Goal: Information Seeking & Learning: Find specific fact

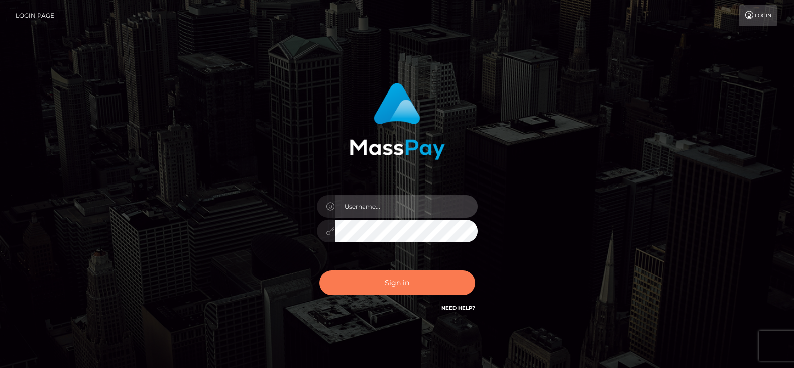
type input "[DOMAIN_NAME]"
click at [417, 275] on button "Sign in" at bounding box center [397, 282] width 156 height 25
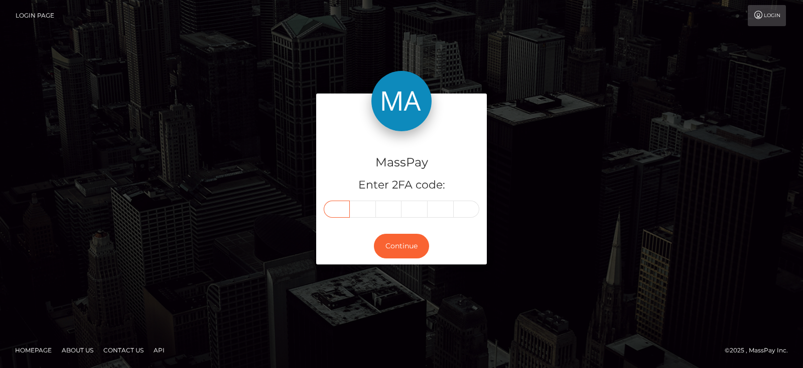
click at [334, 212] on input "text" at bounding box center [337, 208] width 26 height 17
paste input "3"
type input "3"
type input "8"
type input "4"
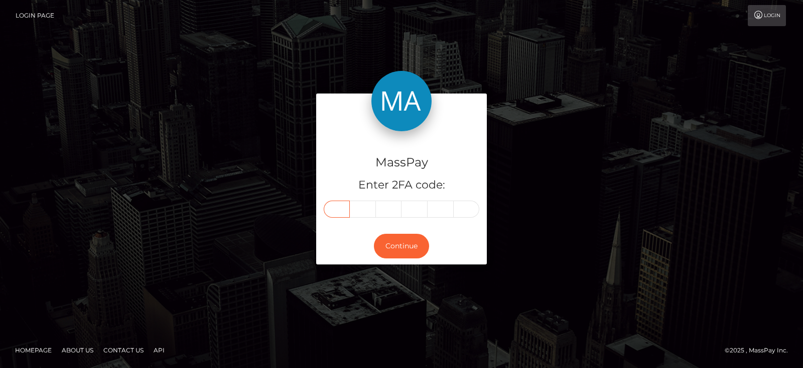
type input "3"
type input "0"
type input "8"
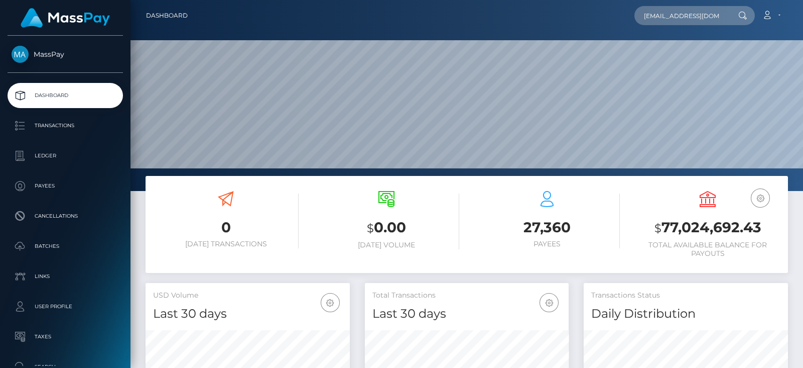
type input "[EMAIL_ADDRESS][DOMAIN_NAME]"
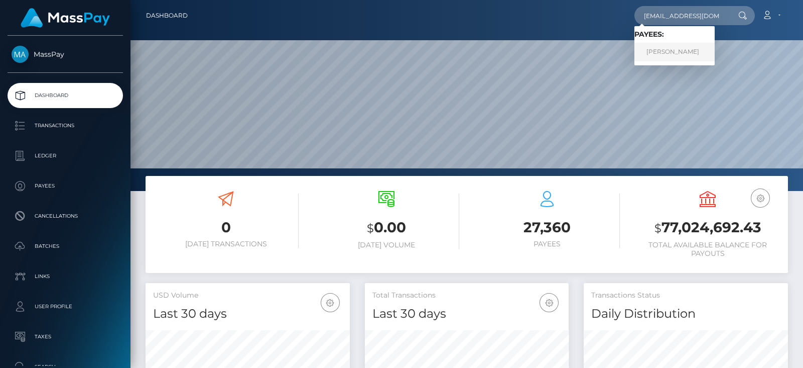
click at [677, 46] on link "NATALIA ROSAS GOYZUETA" at bounding box center [675, 52] width 80 height 19
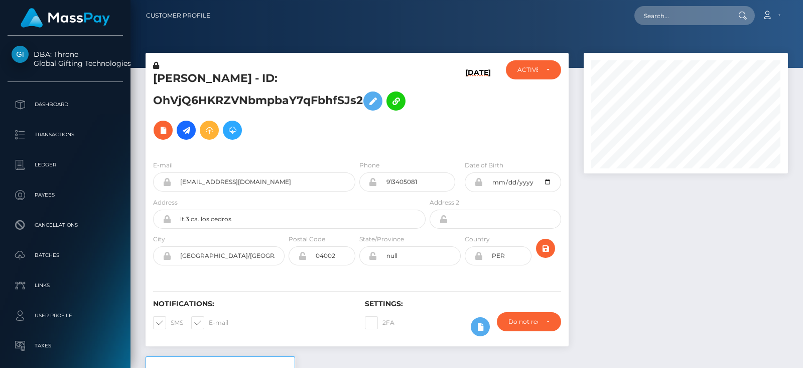
scroll to position [120, 204]
click at [678, 199] on div at bounding box center [685, 204] width 219 height 303
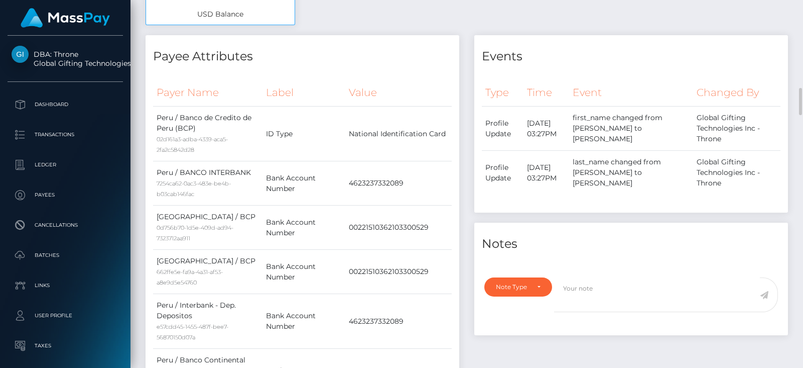
scroll to position [618, 0]
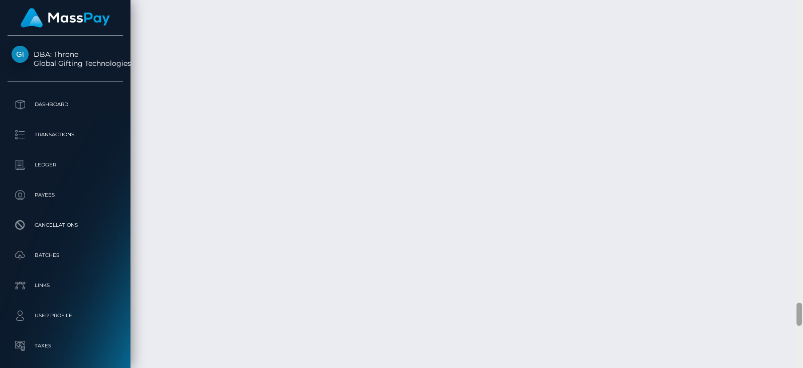
drag, startPoint x: 799, startPoint y: 56, endPoint x: 803, endPoint y: 379, distance: 322.9
click at [803, 367] on html "DBA: Throne Global Gifting Technologies Inc Dashboard Transactions Ledger Payee…" at bounding box center [401, 184] width 803 height 368
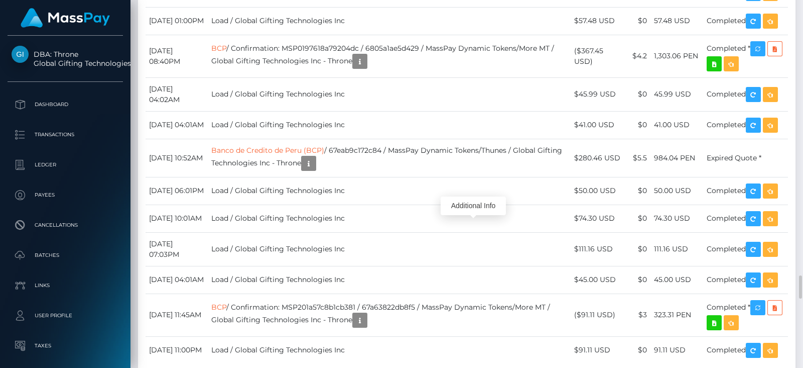
scroll to position [120, 204]
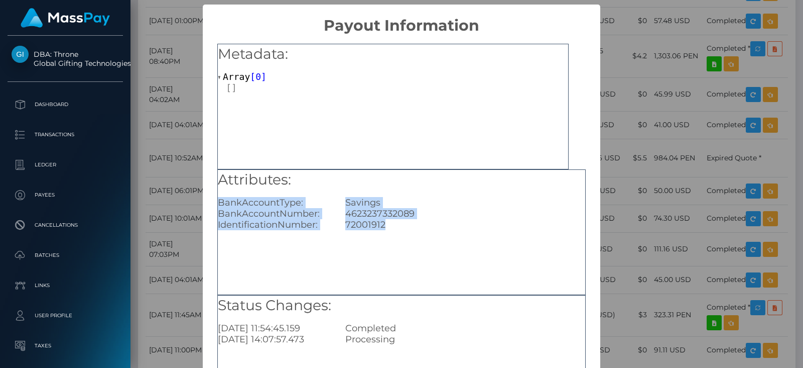
drag, startPoint x: 392, startPoint y: 229, endPoint x: 213, endPoint y: 202, distance: 180.4
click at [213, 202] on div "Metadata: Array [ 0 ] Attributes: BankAccountType: Savings BankAccountNumber: […" at bounding box center [401, 229] width 397 height 388
copy div "BankAccountType: Savings BankAccountNumber: [FINANCIAL_ID] IdentificationNumber…"
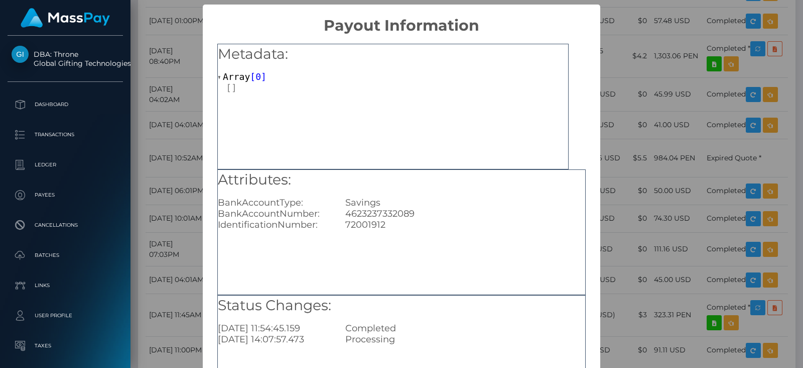
click at [645, 149] on div "× Payout Information Metadata: Array [ 0 ] Attributes: BankAccountType: Savings…" at bounding box center [401, 184] width 803 height 368
